Goal: Use online tool/utility: Utilize a website feature to perform a specific function

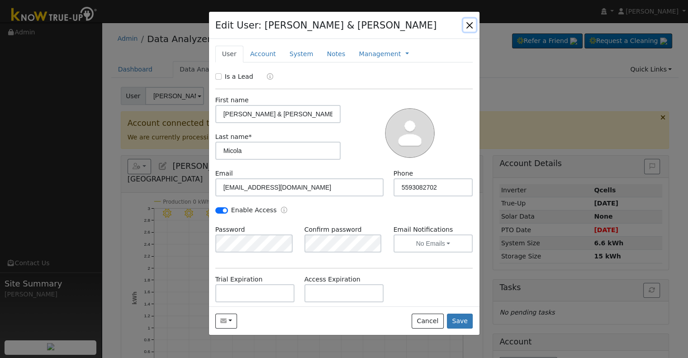
click at [470, 25] on button "button" at bounding box center [469, 25] width 13 height 13
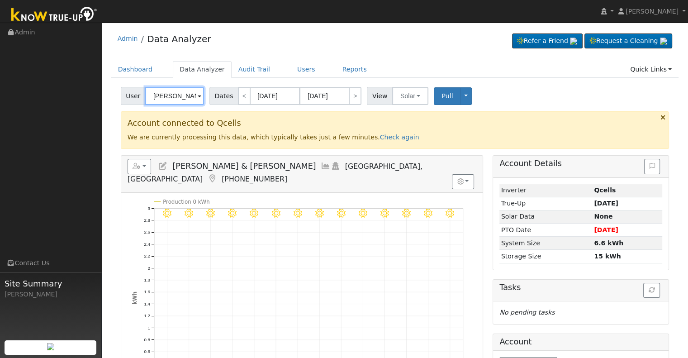
click at [185, 96] on input "[PERSON_NAME] & [PERSON_NAME]" at bounding box center [174, 96] width 59 height 18
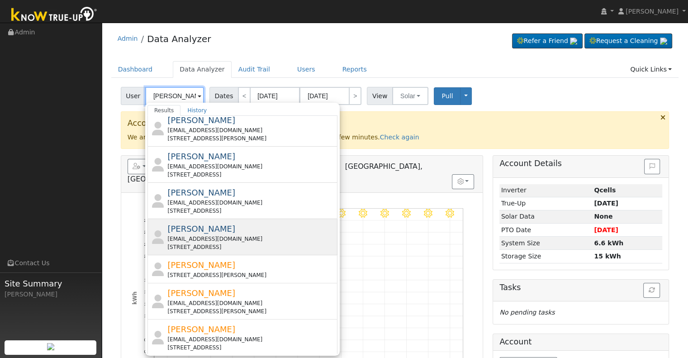
scroll to position [318, 0]
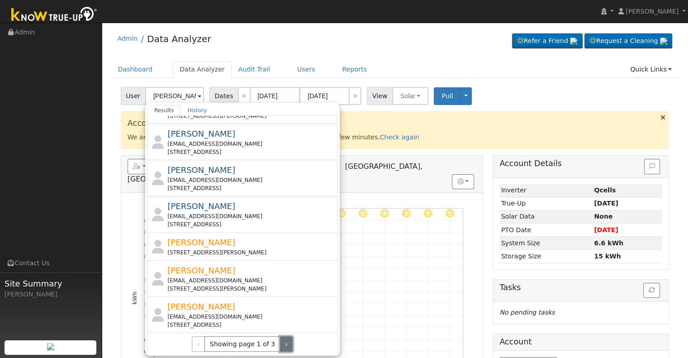
click at [280, 339] on button "›" at bounding box center [286, 343] width 13 height 15
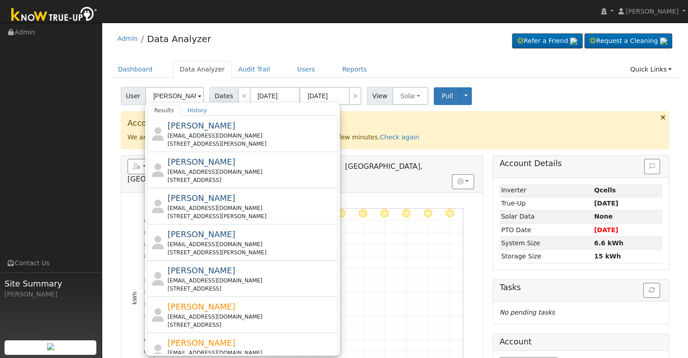
scroll to position [0, 0]
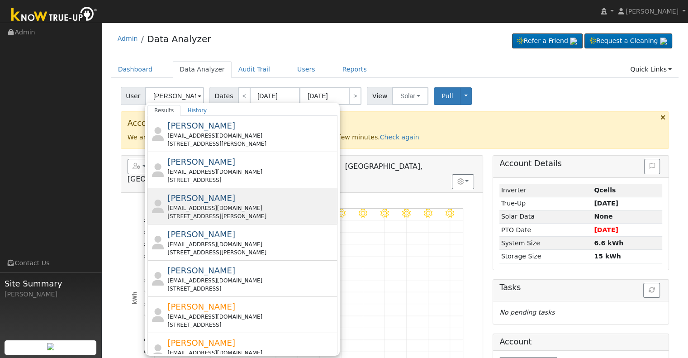
click at [234, 211] on div "[EMAIL_ADDRESS][DOMAIN_NAME]" at bounding box center [251, 208] width 168 height 8
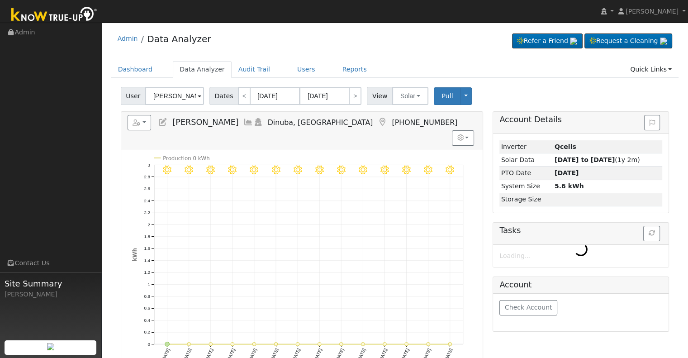
type input "[PERSON_NAME]"
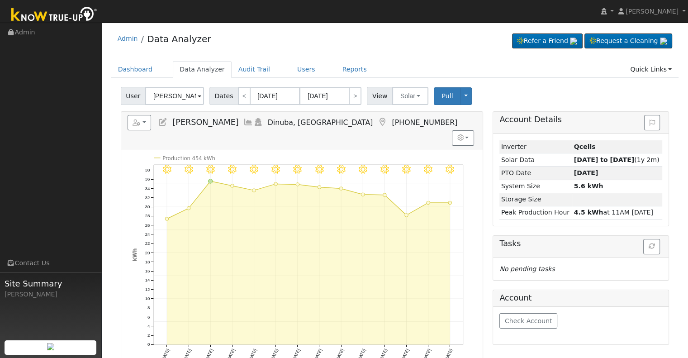
click at [250, 120] on icon at bounding box center [248, 122] width 10 height 8
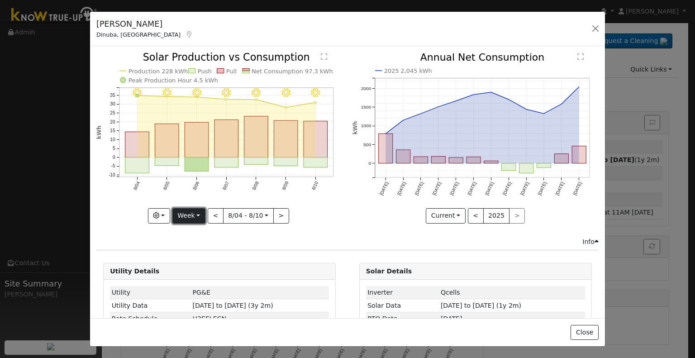
click at [185, 216] on button "Week" at bounding box center [188, 215] width 33 height 15
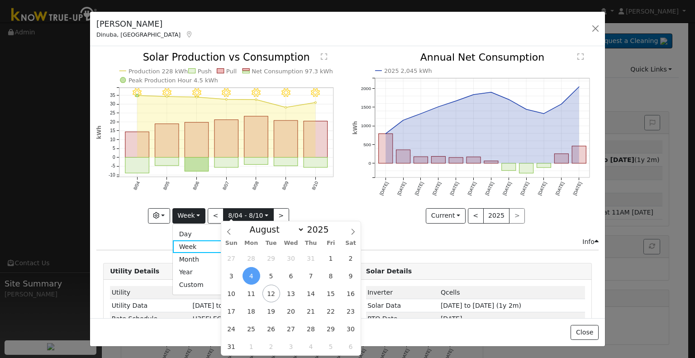
click at [261, 213] on input "[DATE]" at bounding box center [249, 216] width 50 height 14
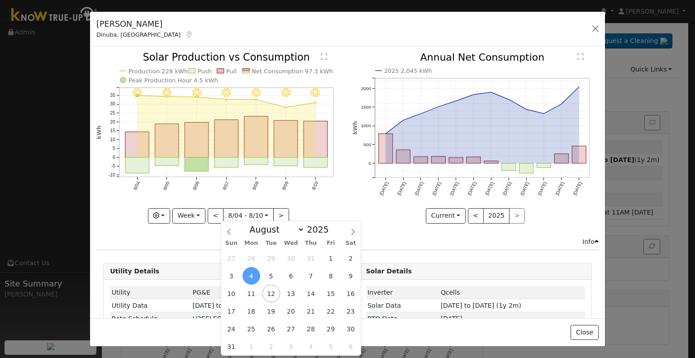
click at [324, 195] on icon "8/10 - Clear 8/09 - Clear 8/08 - Clear 8/07 - Clear 8/06 - Clear 8/05 - Clear 8…" at bounding box center [219, 137] width 246 height 170
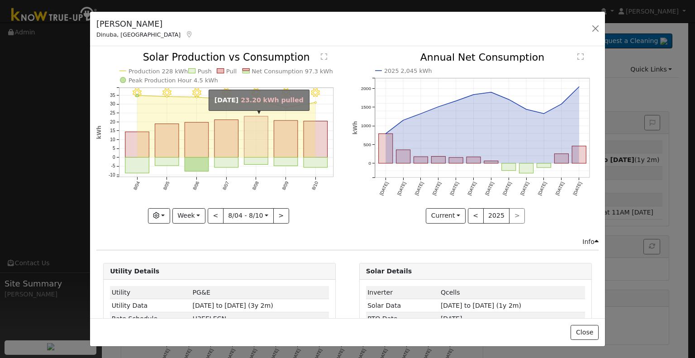
click at [257, 152] on rect "onclick=""" at bounding box center [256, 136] width 24 height 41
type input "[DATE]"
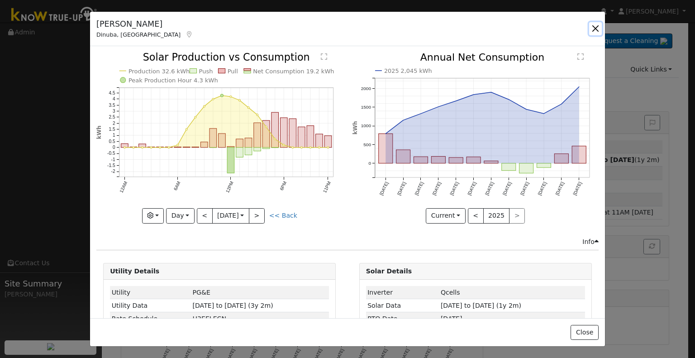
click at [592, 26] on button "button" at bounding box center [595, 28] width 13 height 13
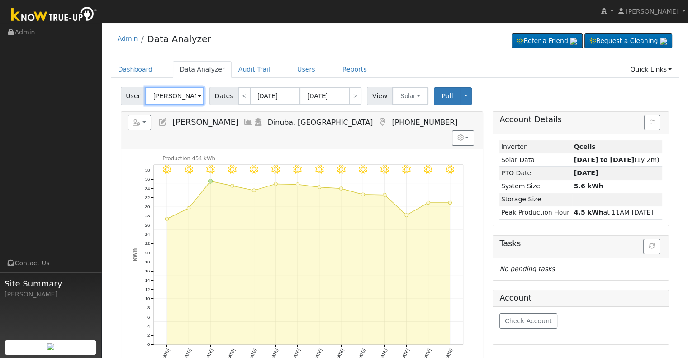
click at [175, 95] on input "[PERSON_NAME]" at bounding box center [174, 96] width 59 height 18
paste input "[PERSON_NAME]"
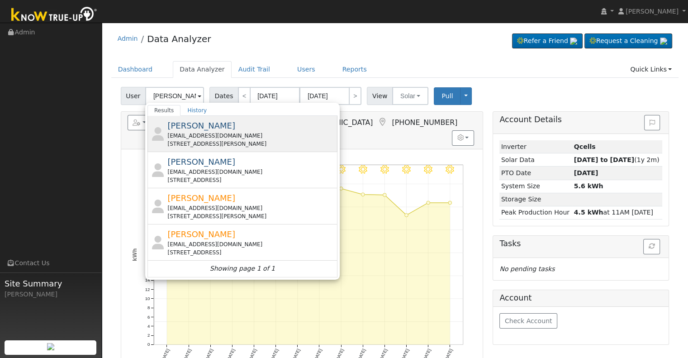
click at [244, 130] on div "[PERSON_NAME] [EMAIL_ADDRESS][DOMAIN_NAME] [STREET_ADDRESS][PERSON_NAME]" at bounding box center [251, 133] width 168 height 29
type input "[PERSON_NAME]"
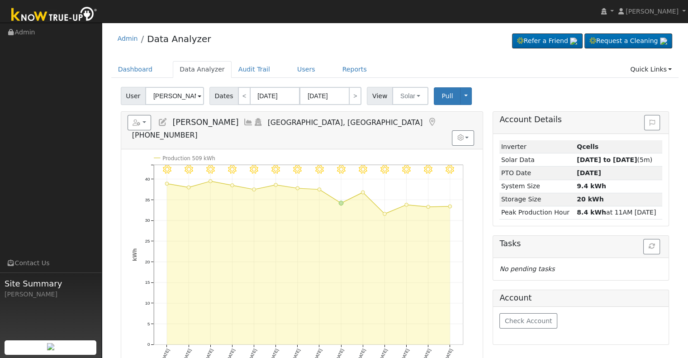
click at [165, 123] on icon at bounding box center [163, 122] width 10 height 8
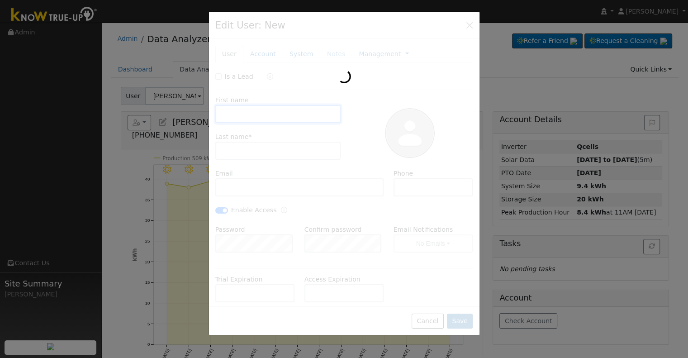
type input "[DATE]"
type input "[PERSON_NAME]"
type input "[EMAIL_ADDRESS][DOMAIN_NAME]"
type input "[PHONE_NUMBER]"
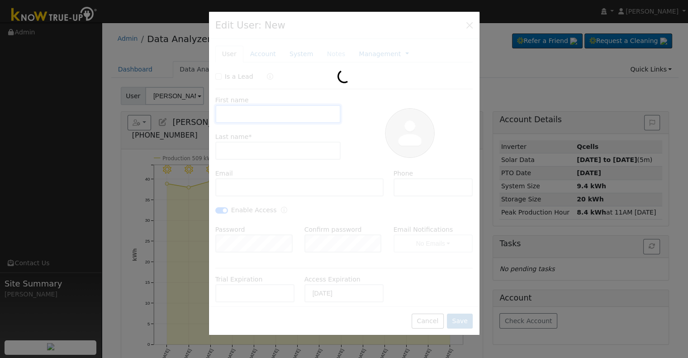
checkbox input "true"
type input "[PERSON_NAME]"
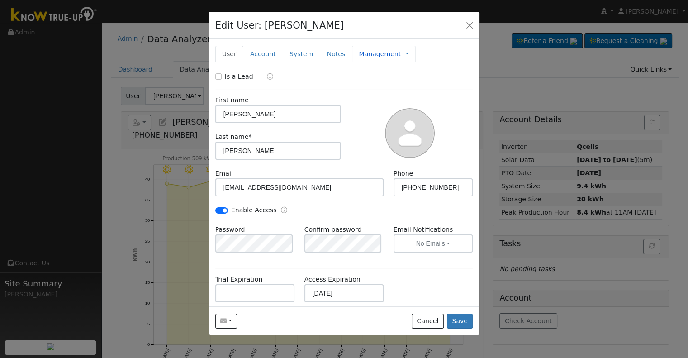
click at [362, 49] on link "Management" at bounding box center [380, 54] width 42 height 10
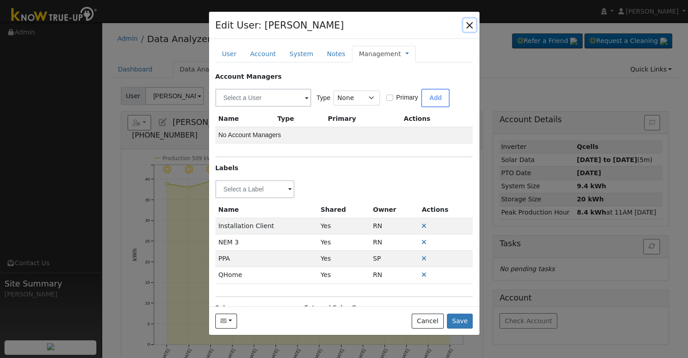
click at [470, 23] on button "button" at bounding box center [469, 25] width 13 height 13
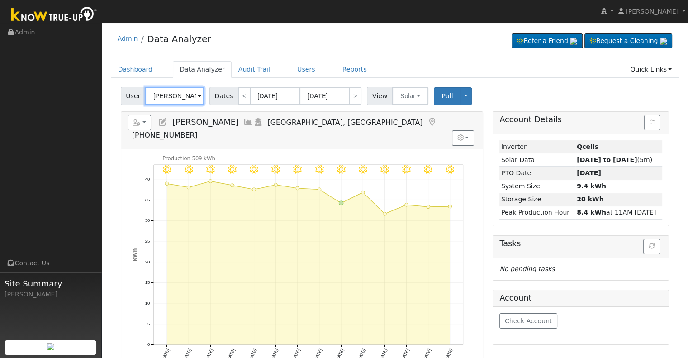
click at [180, 94] on input "[PERSON_NAME]" at bounding box center [174, 96] width 59 height 18
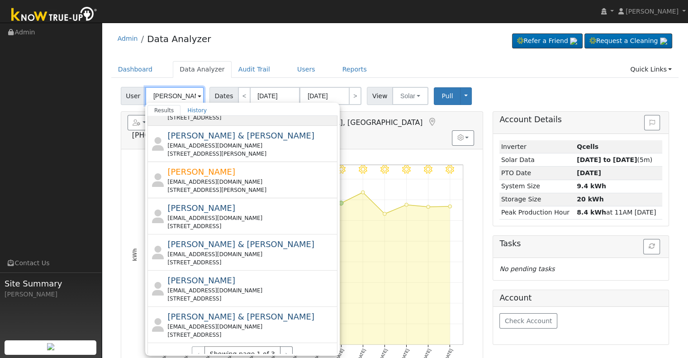
scroll to position [317, 0]
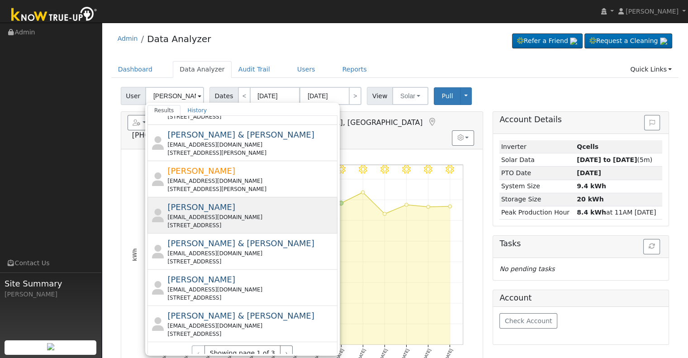
click at [252, 215] on div "[EMAIL_ADDRESS][DOMAIN_NAME]" at bounding box center [251, 217] width 168 height 8
type input "[PERSON_NAME]"
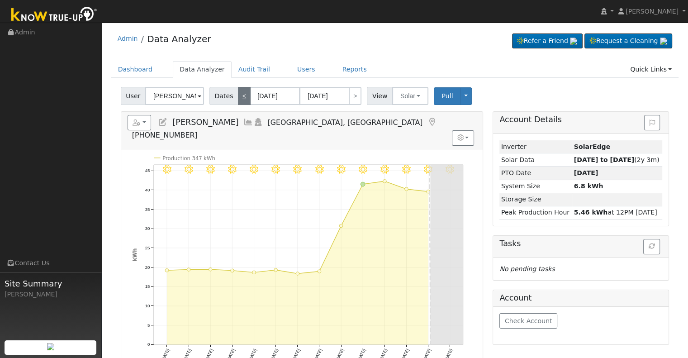
click at [238, 97] on link "<" at bounding box center [244, 96] width 13 height 18
type input "[DATE]"
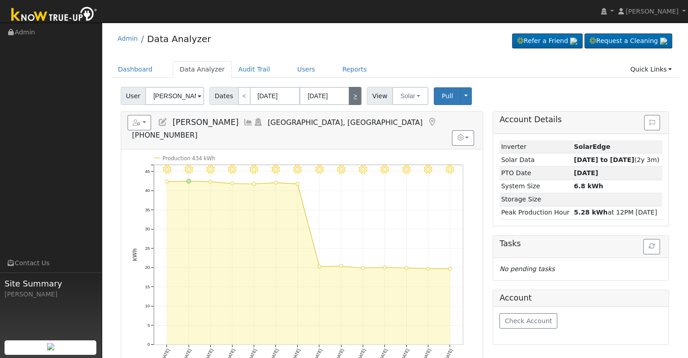
click at [351, 98] on link ">" at bounding box center [355, 96] width 13 height 18
type input "[DATE]"
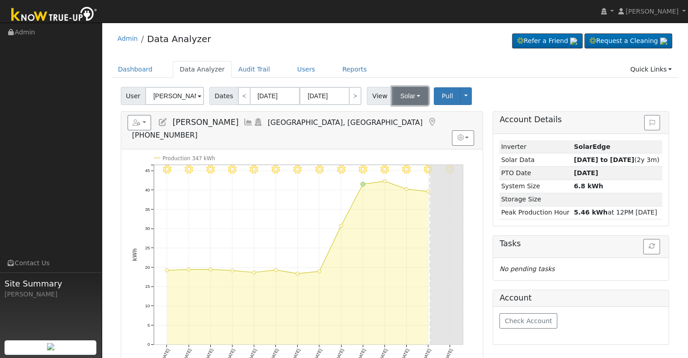
click at [395, 91] on button "Solar" at bounding box center [410, 96] width 36 height 18
click at [406, 115] on link "Utility" at bounding box center [422, 116] width 63 height 13
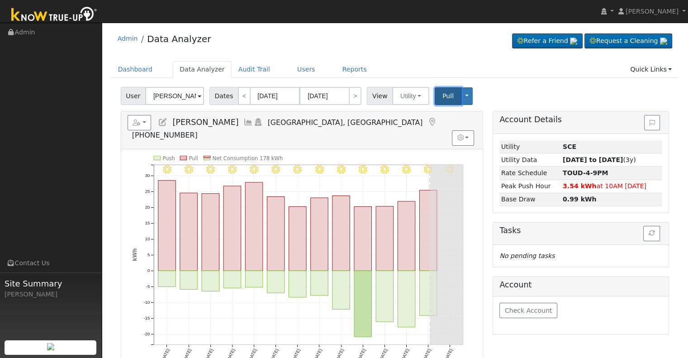
click at [440, 101] on button "Pull" at bounding box center [448, 96] width 27 height 18
